Goal: Transaction & Acquisition: Purchase product/service

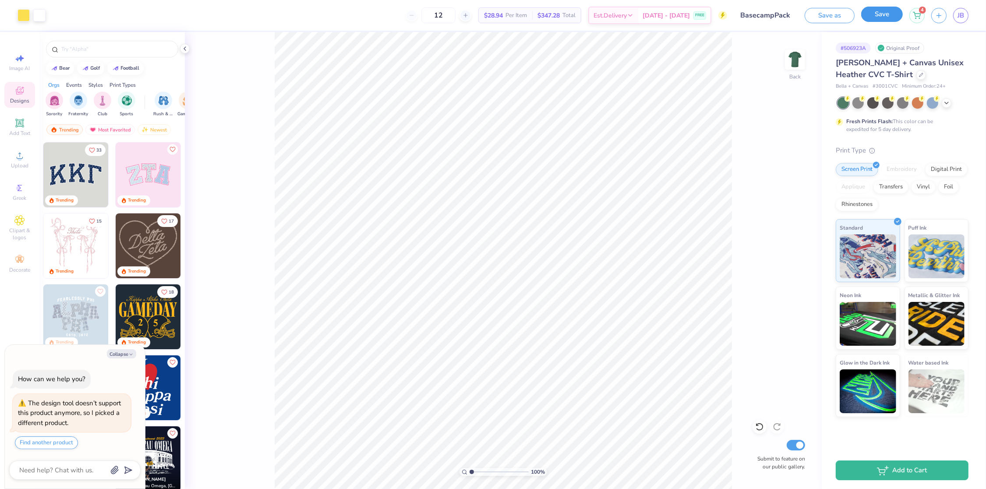
click at [875, 16] on button "Save" at bounding box center [882, 14] width 42 height 15
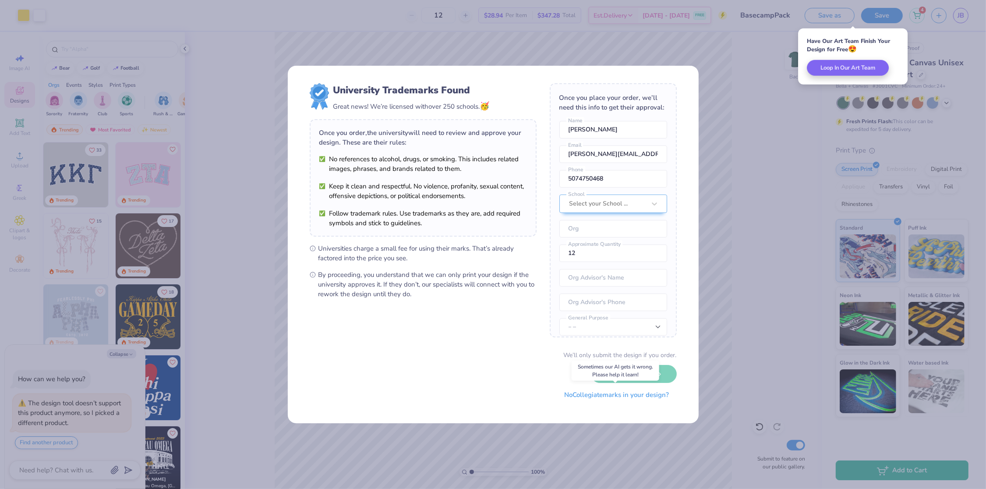
click at [617, 397] on button "No Collegiate marks in your design?" at bounding box center [617, 395] width 120 height 18
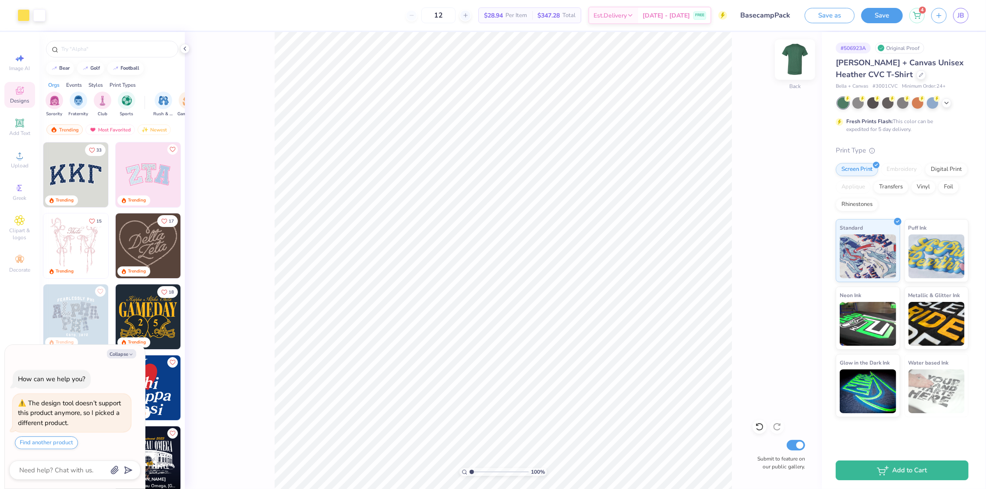
click at [798, 61] on img at bounding box center [794, 59] width 35 height 35
click at [21, 157] on circle at bounding box center [19, 158] width 5 height 5
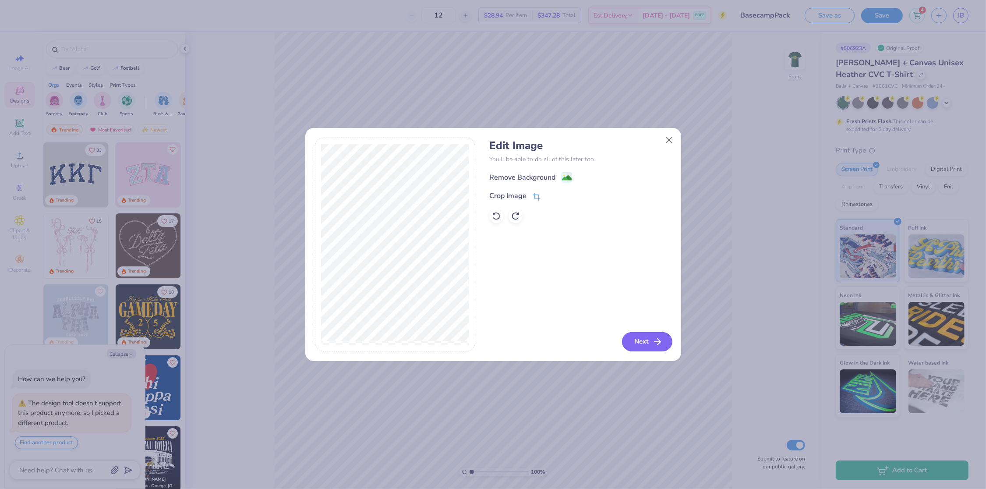
click at [635, 339] on button "Next" at bounding box center [647, 341] width 50 height 19
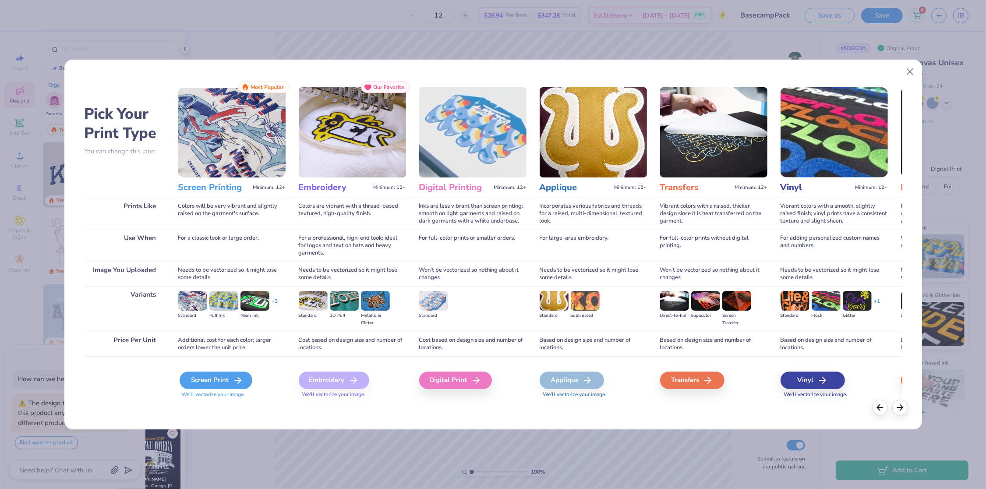
click at [196, 380] on div "Screen Print" at bounding box center [216, 380] width 73 height 18
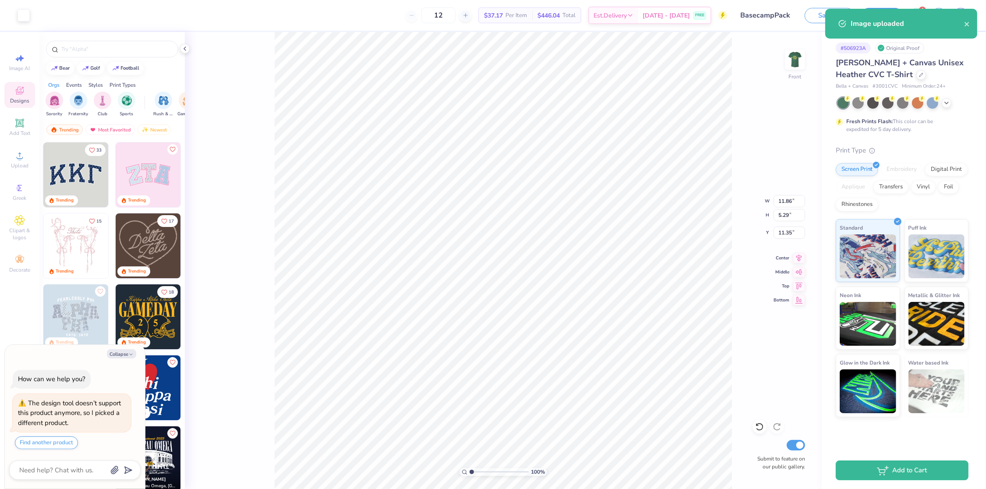
type textarea "x"
type input "0.71"
type textarea "x"
type input "5.52"
type input "2.46"
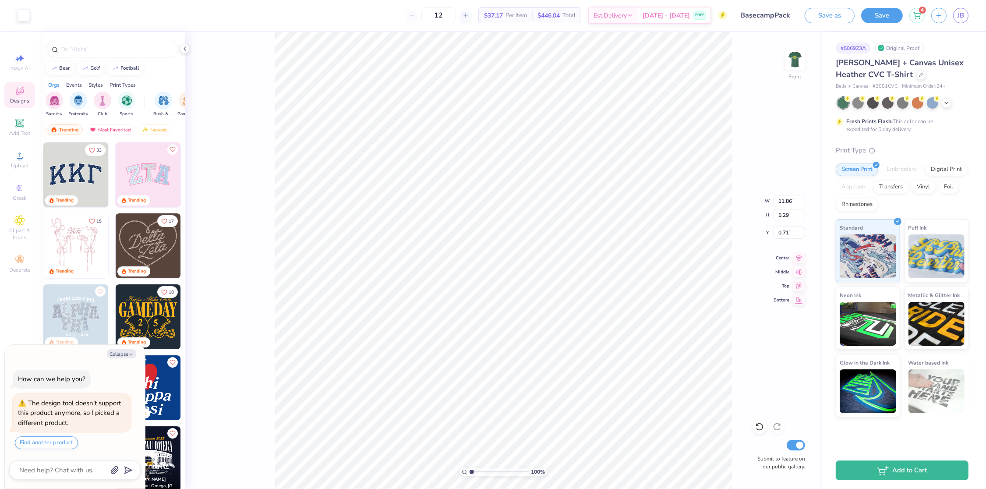
type input "3.53"
type textarea "x"
type input "1.77"
click at [894, 11] on button "Save" at bounding box center [882, 15] width 42 height 15
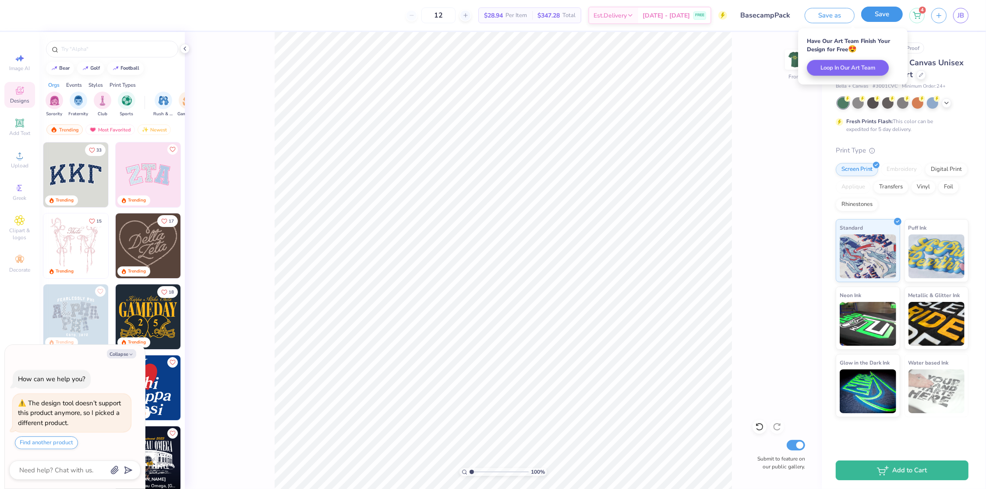
click at [879, 14] on button "Save" at bounding box center [882, 14] width 42 height 15
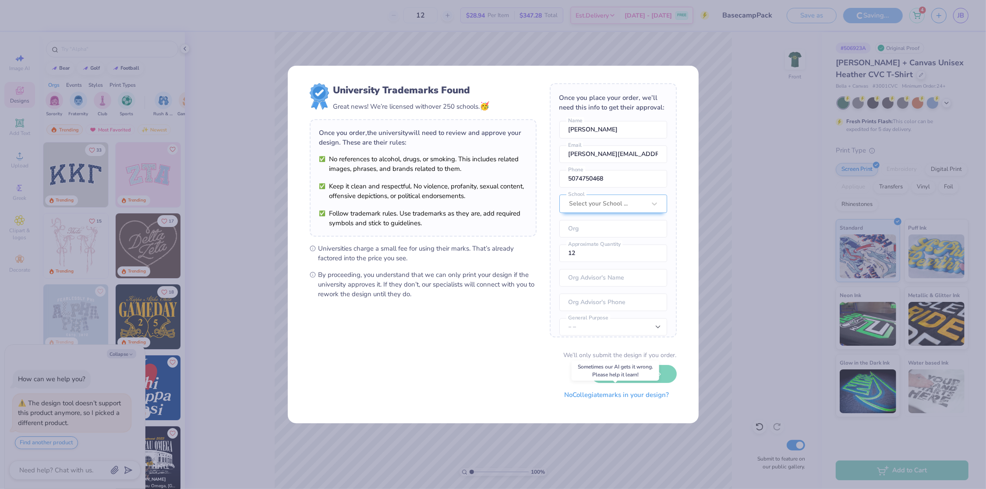
click at [591, 397] on button "No Collegiate marks in your design?" at bounding box center [617, 395] width 120 height 18
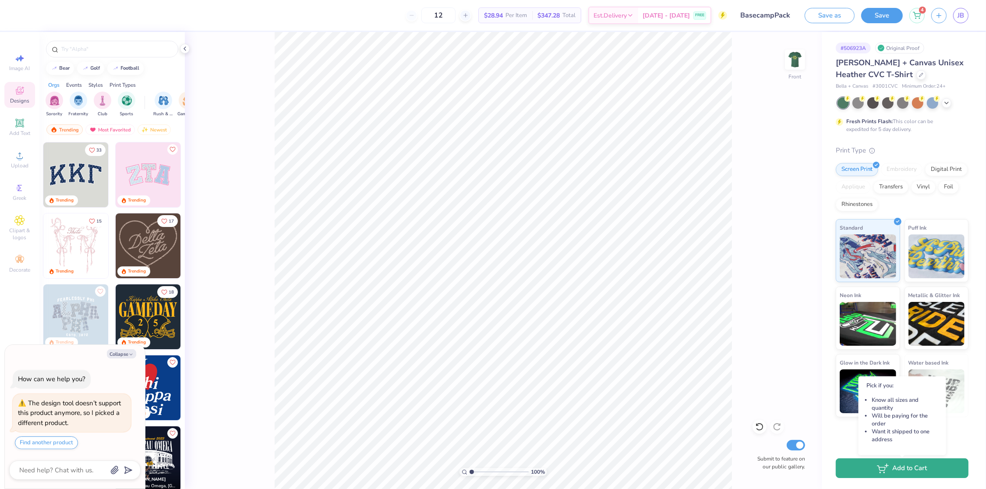
click at [895, 469] on button "Add to Cart" at bounding box center [901, 468] width 133 height 20
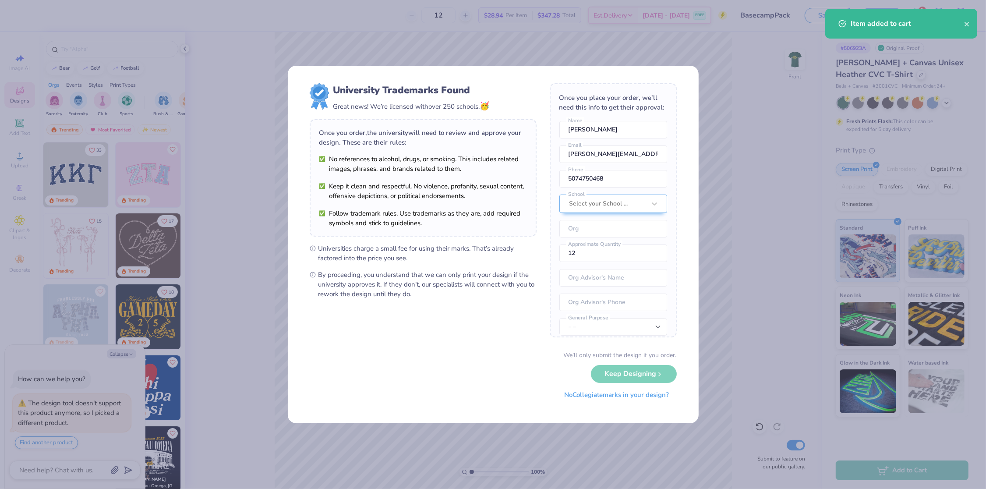
click at [631, 398] on button "No Collegiate marks in your design?" at bounding box center [617, 395] width 120 height 18
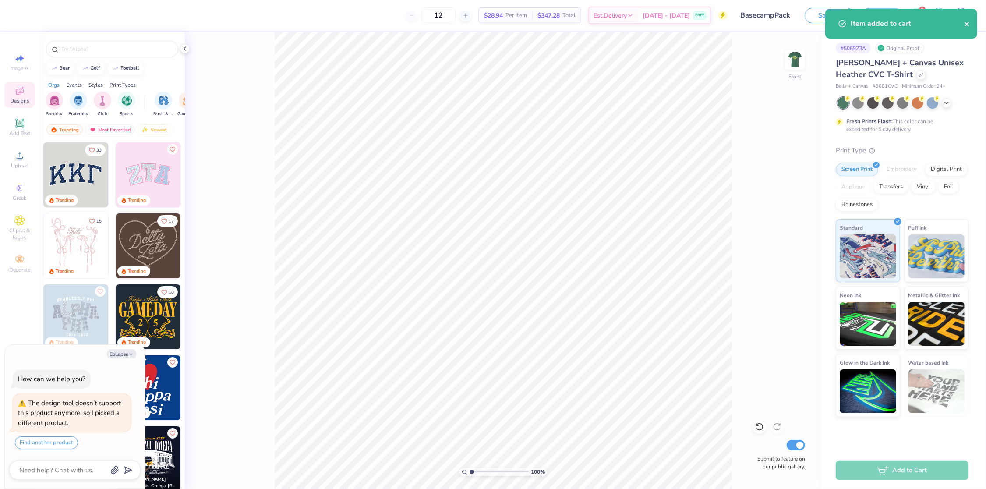
click at [965, 24] on icon "close" at bounding box center [967, 24] width 6 height 7
click at [915, 15] on icon at bounding box center [916, 13] width 7 height 4
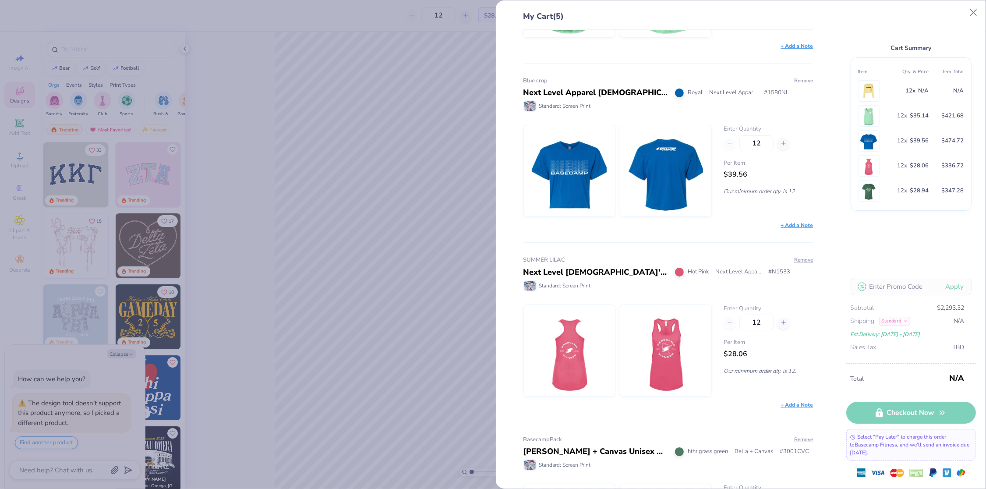
scroll to position [433, 0]
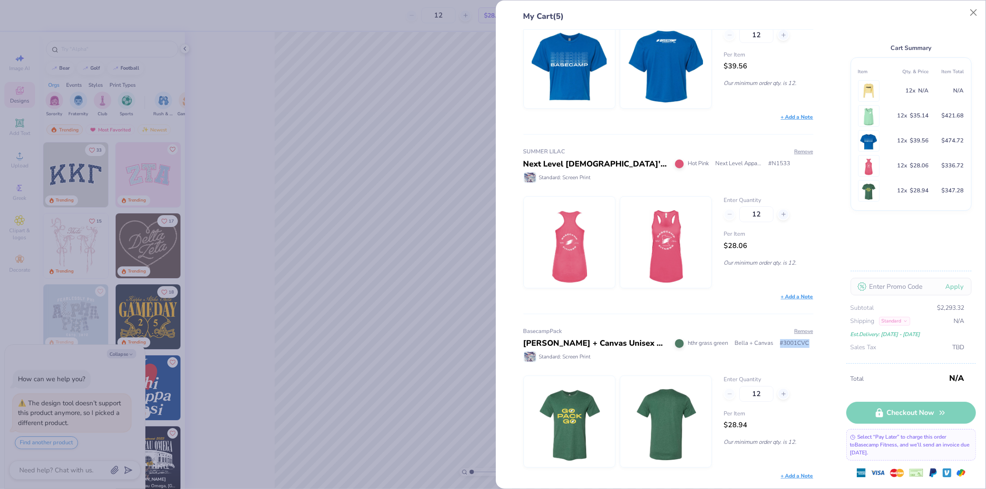
drag, startPoint x: 780, startPoint y: 344, endPoint x: 823, endPoint y: 343, distance: 42.9
click at [823, 343] on div "yellow_24 Ladies' Cropped Fleece Crew Yellow Bella + Canvas # B7503 Standard: S…" at bounding box center [665, 259] width 318 height 459
type textarea "x"
copy span "# 3001CVC"
click at [974, 15] on button "Close" at bounding box center [973, 12] width 17 height 17
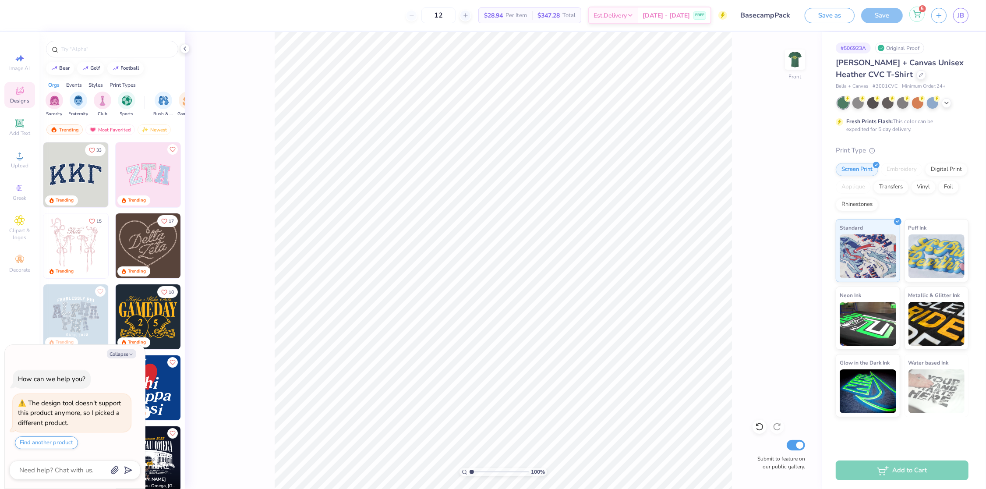
click at [920, 17] on div "5" at bounding box center [916, 14] width 15 height 15
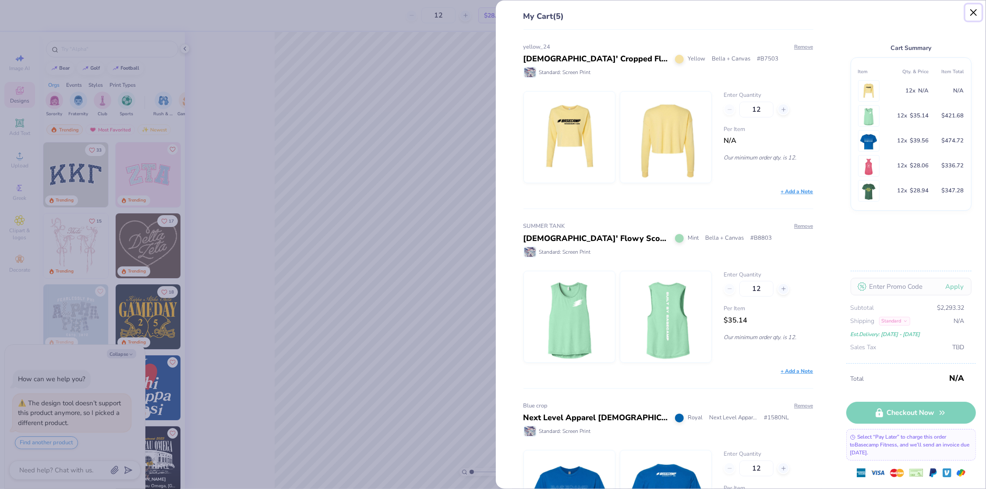
click at [978, 14] on button "Close" at bounding box center [973, 12] width 17 height 17
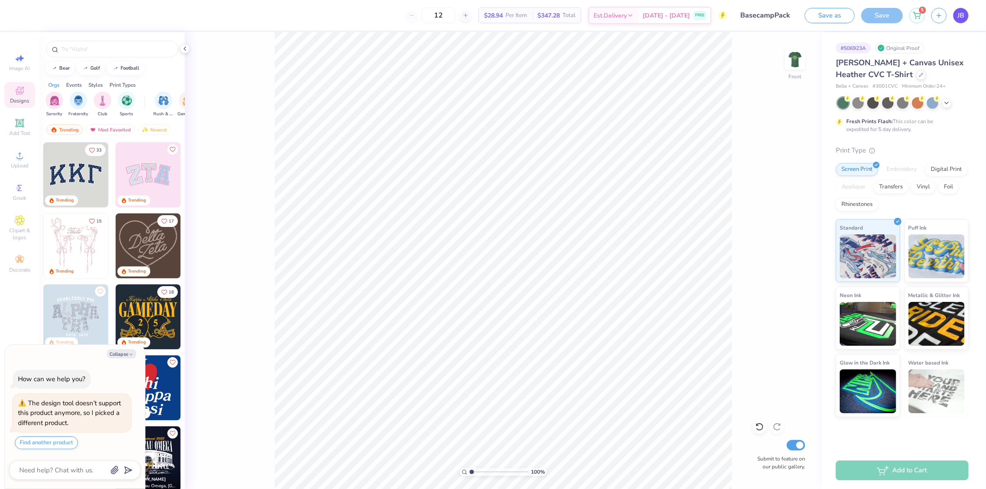
click at [965, 18] on link "JB" at bounding box center [960, 15] width 15 height 15
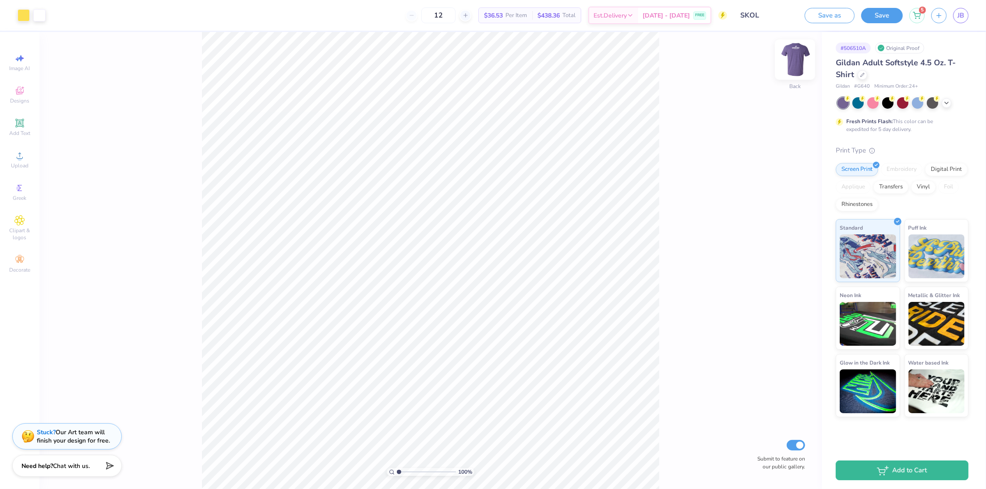
click at [796, 63] on img at bounding box center [794, 59] width 35 height 35
click at [891, 14] on button "Save" at bounding box center [882, 14] width 42 height 15
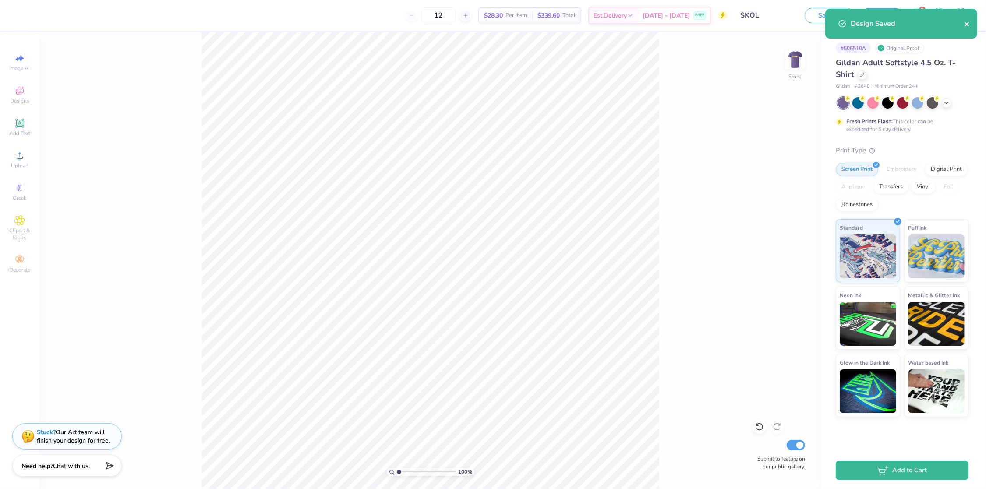
click at [967, 25] on icon "close" at bounding box center [967, 24] width 6 height 7
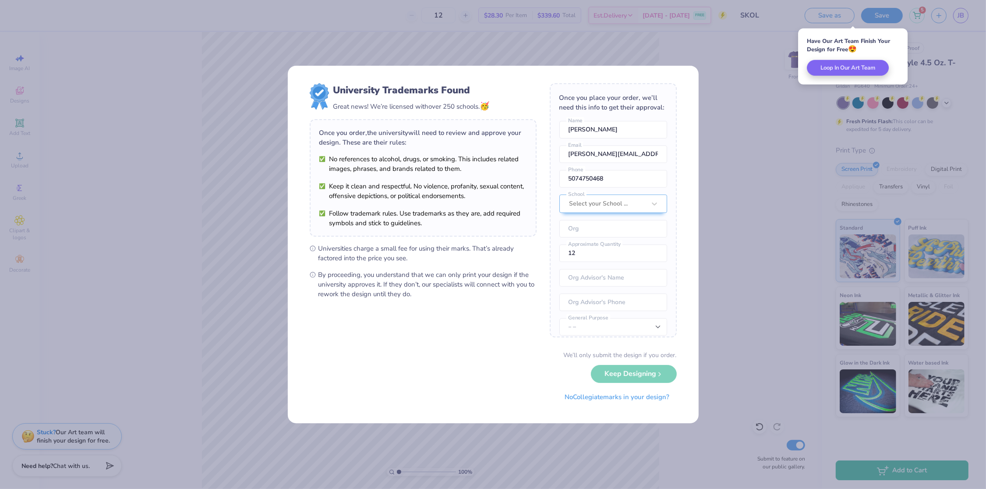
drag, startPoint x: 599, startPoint y: 395, endPoint x: 602, endPoint y: 383, distance: 12.2
click at [599, 395] on button "No Collegiate marks in your design?" at bounding box center [617, 397] width 120 height 18
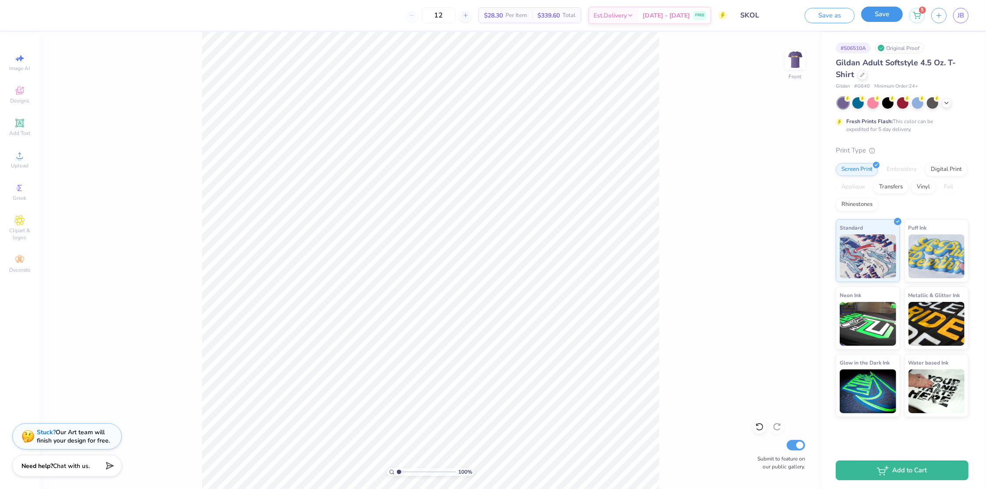
click at [885, 17] on button "Save" at bounding box center [882, 14] width 42 height 15
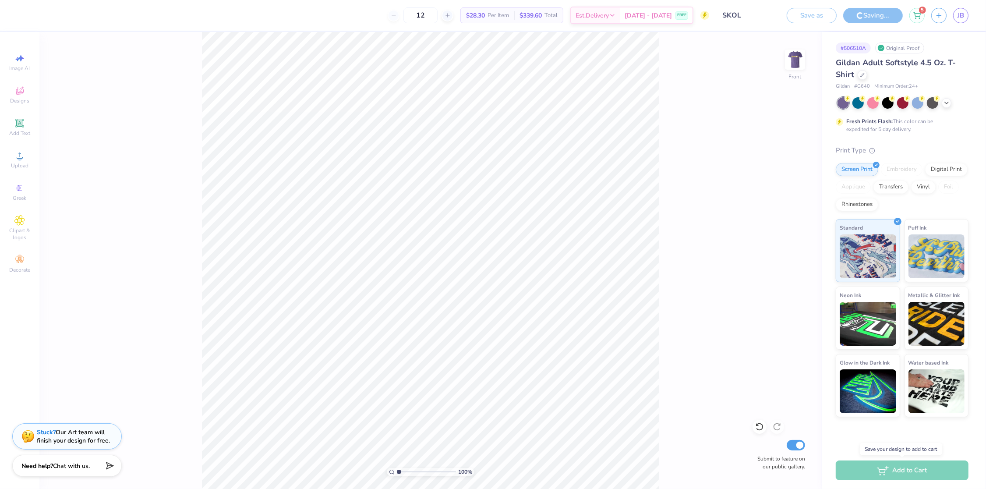
click at [855, 472] on div "Add to Cart" at bounding box center [901, 470] width 133 height 20
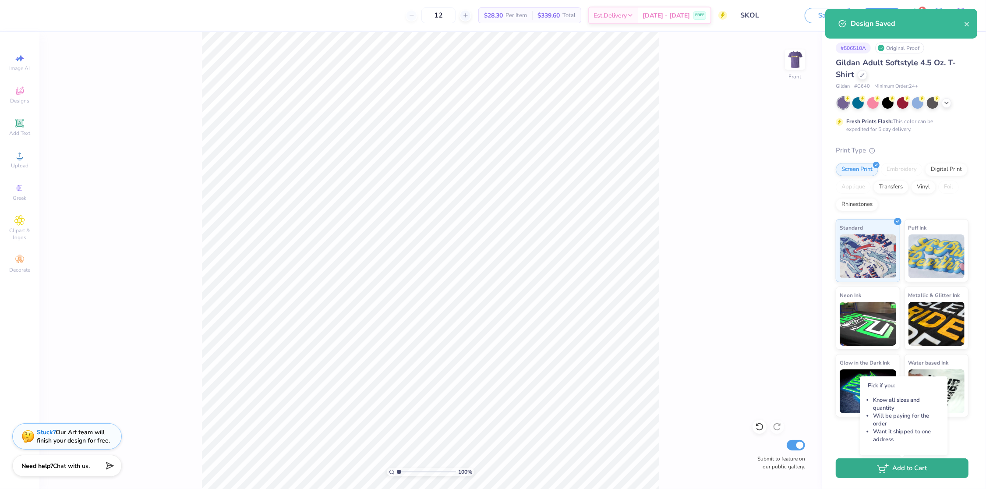
click at [876, 472] on button "Add to Cart" at bounding box center [901, 468] width 133 height 20
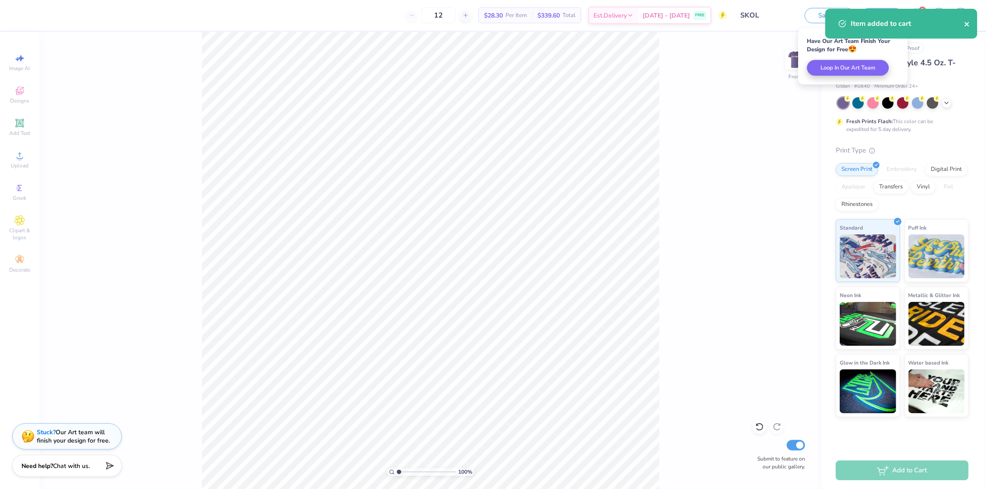
click at [966, 23] on icon "close" at bounding box center [966, 24] width 4 height 4
click at [913, 17] on icon at bounding box center [916, 14] width 8 height 7
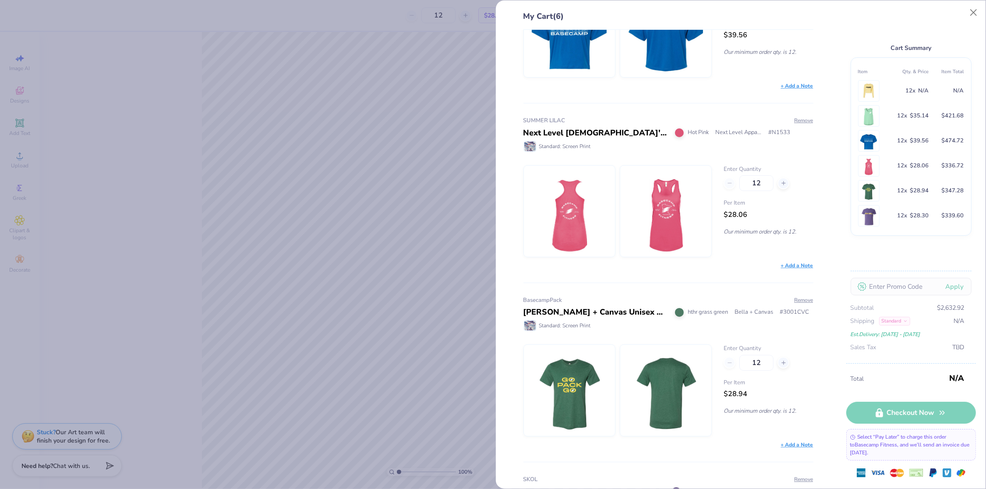
scroll to position [613, 0]
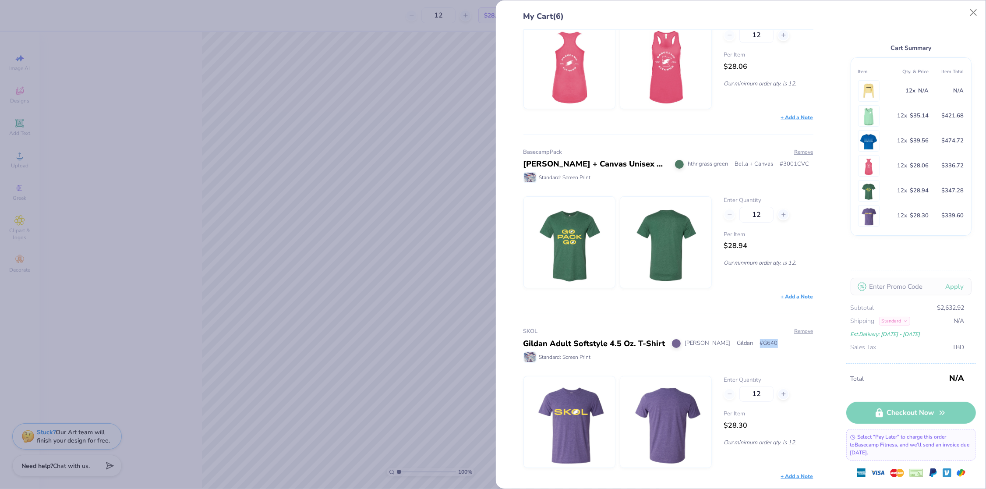
drag, startPoint x: 775, startPoint y: 343, endPoint x: 749, endPoint y: 344, distance: 26.3
click at [749, 344] on div "Gildan Adult Softstyle 4.5 Oz. T-Shirt Heather Purple Gildan # G640" at bounding box center [668, 344] width 290 height 12
copy span "# G640"
